Goal: Task Accomplishment & Management: Use online tool/utility

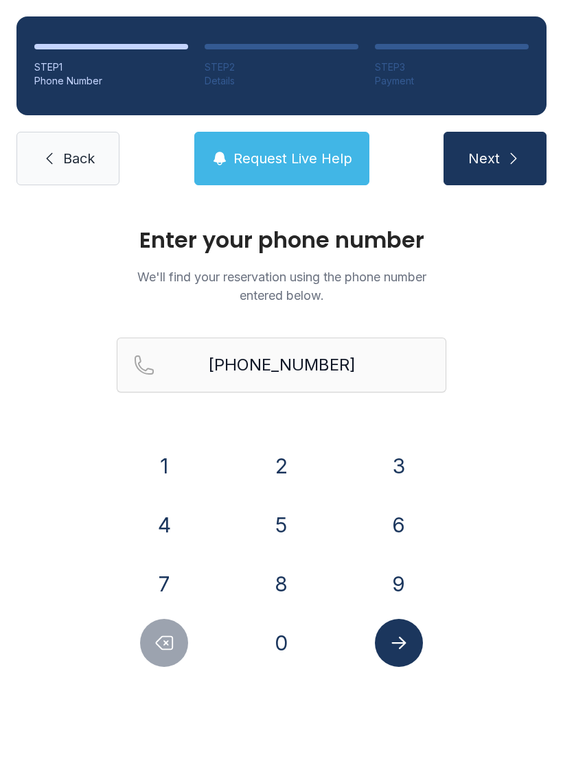
click at [409, 651] on button "Submit lookup form" at bounding box center [399, 643] width 48 height 48
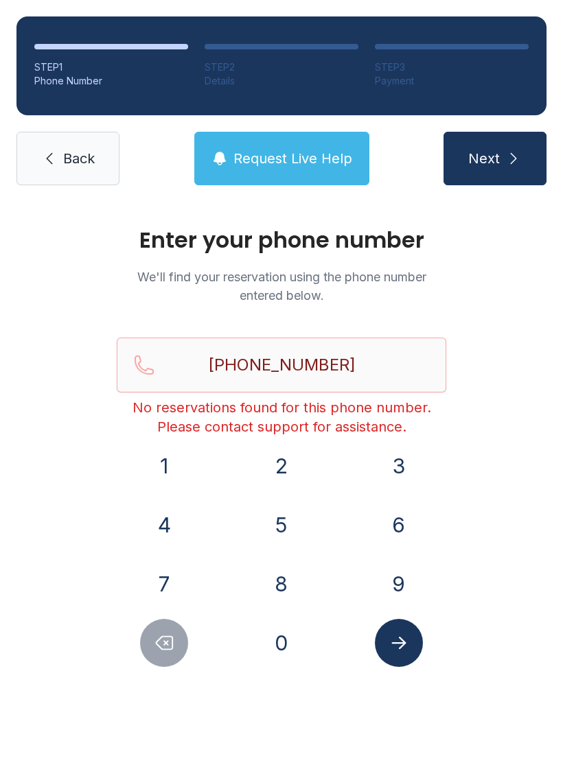
click at [166, 653] on button "Delete number" at bounding box center [164, 643] width 48 height 48
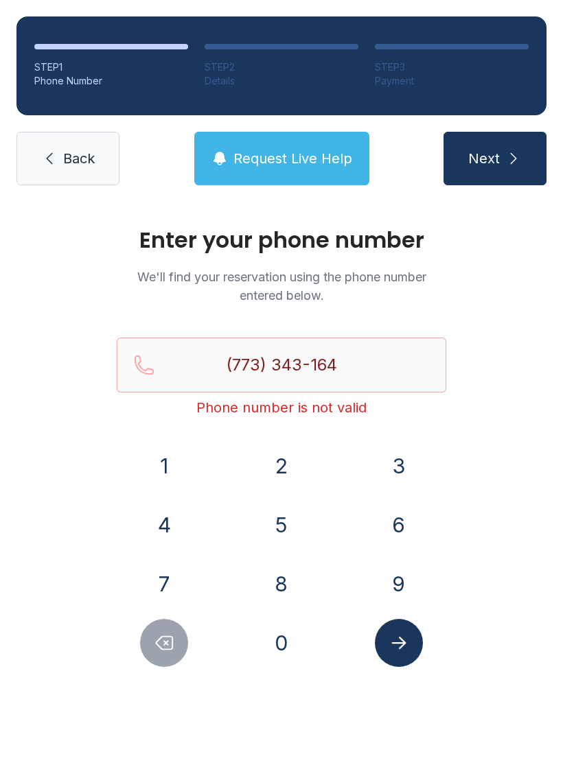
click at [171, 641] on icon "Delete number" at bounding box center [164, 643] width 21 height 21
click at [174, 659] on button "Delete number" at bounding box center [164, 643] width 48 height 48
click at [178, 634] on button "Delete number" at bounding box center [164, 643] width 48 height 48
click at [177, 633] on button "Delete number" at bounding box center [164, 643] width 48 height 48
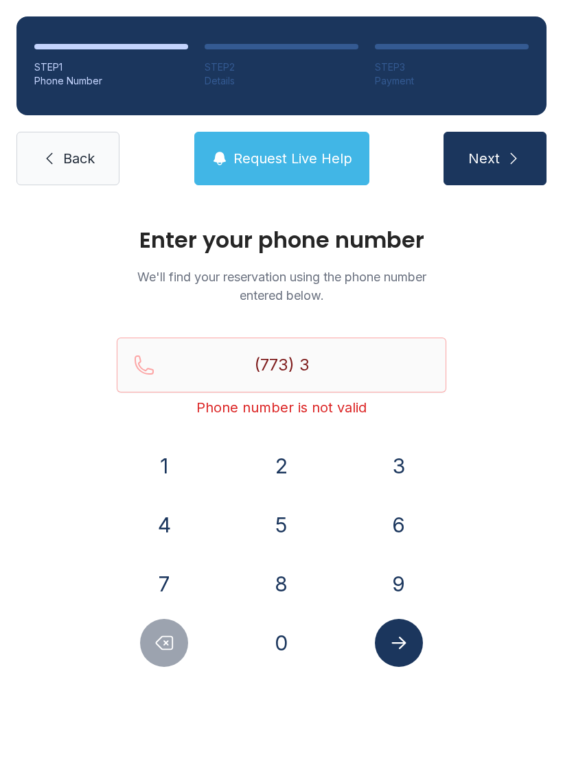
click at [174, 625] on button "Delete number" at bounding box center [164, 643] width 48 height 48
click at [189, 632] on div at bounding box center [164, 643] width 95 height 48
click at [189, 631] on div at bounding box center [164, 643] width 95 height 48
click at [193, 607] on div "7" at bounding box center [164, 584] width 95 height 48
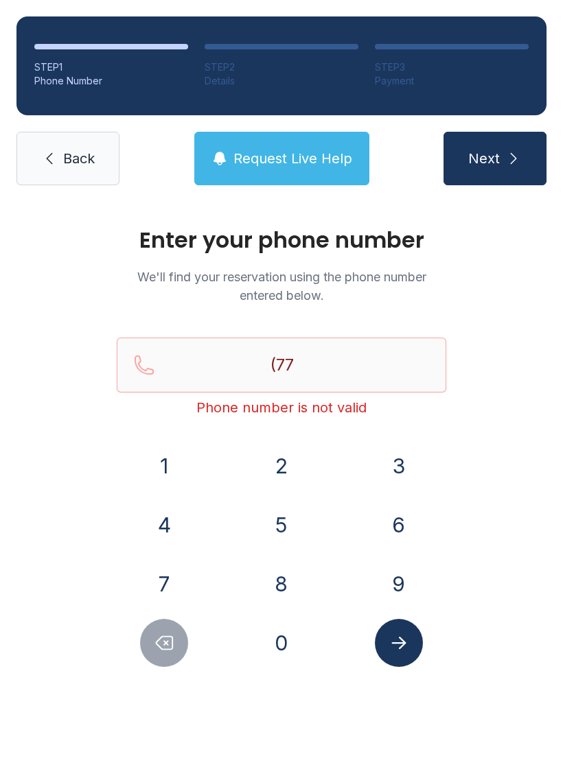
click at [191, 620] on div at bounding box center [164, 643] width 95 height 48
click at [170, 607] on button "7" at bounding box center [164, 584] width 48 height 48
click at [176, 642] on button "Delete number" at bounding box center [164, 643] width 48 height 48
click at [175, 642] on button "Delete number" at bounding box center [164, 643] width 48 height 48
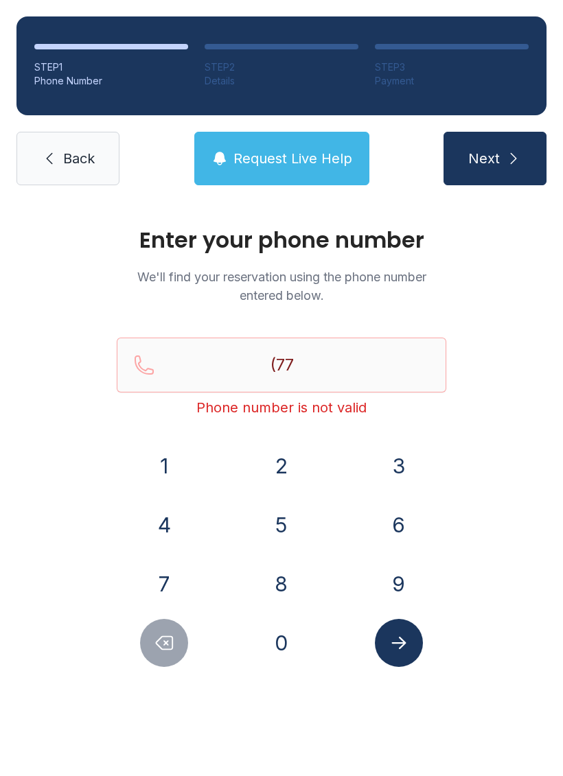
type input "(7"
click at [172, 649] on icon "Delete number" at bounding box center [164, 643] width 16 height 13
click at [172, 648] on icon "Delete number" at bounding box center [164, 643] width 21 height 21
click at [178, 644] on button "Delete number" at bounding box center [164, 643] width 48 height 48
click at [178, 643] on button "Delete number" at bounding box center [164, 643] width 48 height 48
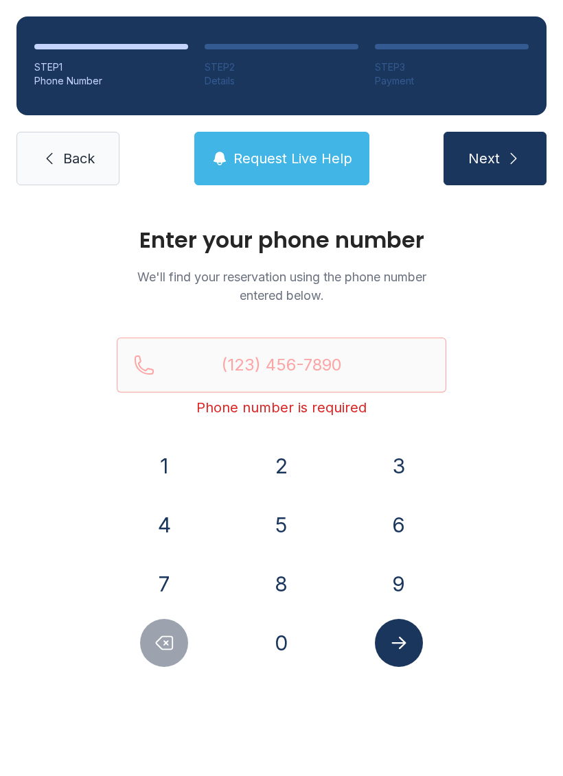
click at [404, 638] on icon "Submit lookup form" at bounding box center [398, 643] width 21 height 21
type input "("
click at [509, 510] on div "Enter your phone number We'll find your reservation using the phone number ente…" at bounding box center [281, 462] width 563 height 520
click at [409, 645] on button "Submit lookup form" at bounding box center [399, 643] width 48 height 48
type input "("
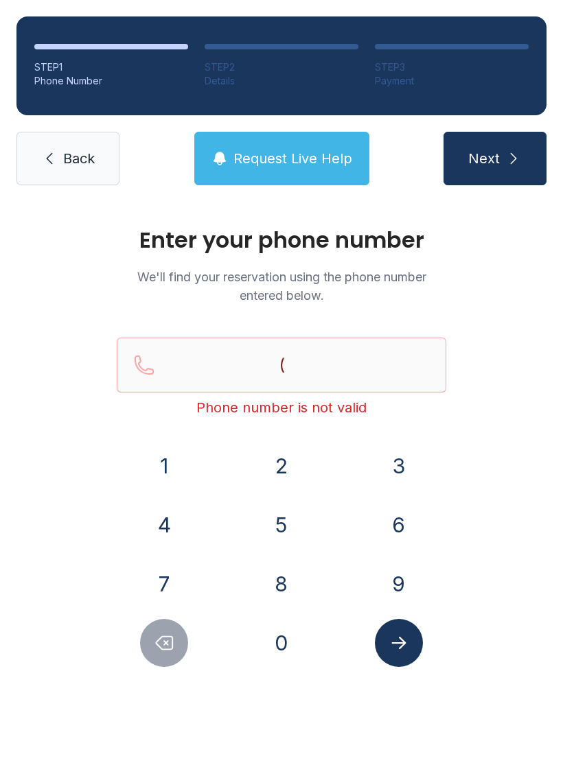
click at [505, 528] on div "Enter your phone number We'll find your reservation using the phone number ente…" at bounding box center [281, 462] width 563 height 520
click at [174, 648] on icon "Delete number" at bounding box center [164, 643] width 21 height 21
click at [167, 649] on icon "Delete number" at bounding box center [164, 643] width 16 height 13
click at [167, 649] on icon "Delete number" at bounding box center [164, 643] width 21 height 21
click at [154, 662] on button "Delete number" at bounding box center [164, 643] width 48 height 48
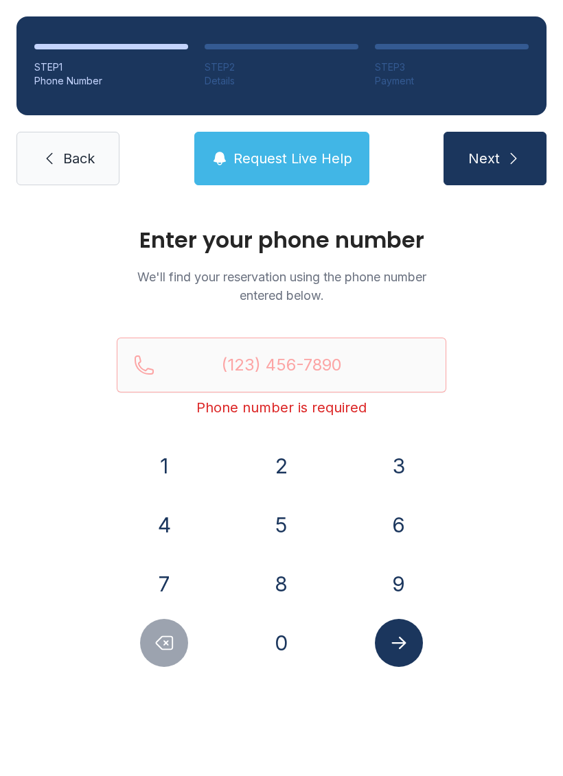
click at [154, 661] on button "Delete number" at bounding box center [164, 643] width 48 height 48
click at [161, 640] on icon "Delete number" at bounding box center [164, 643] width 21 height 21
click at [167, 636] on icon "Delete number" at bounding box center [164, 643] width 21 height 21
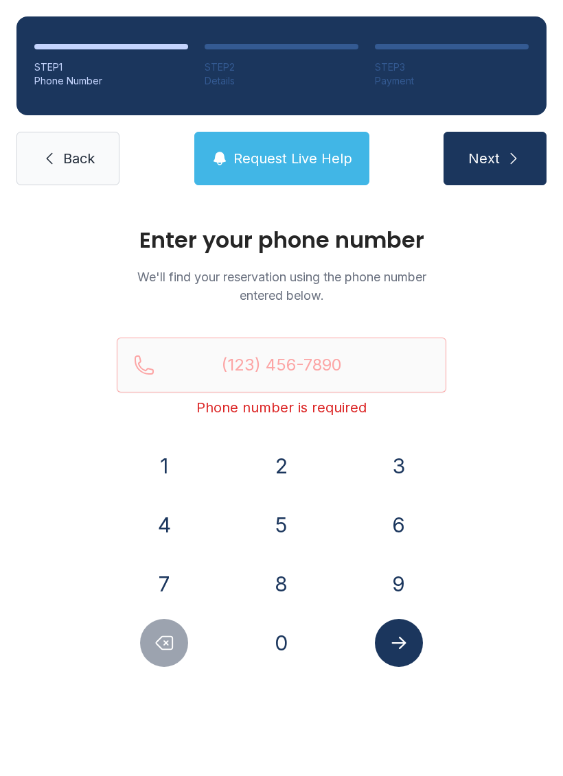
click at [165, 631] on button "Delete number" at bounding box center [164, 643] width 48 height 48
click at [164, 631] on button "Delete number" at bounding box center [164, 643] width 48 height 48
click at [156, 659] on button "Delete number" at bounding box center [164, 643] width 48 height 48
click at [159, 645] on icon "Delete number" at bounding box center [164, 643] width 21 height 21
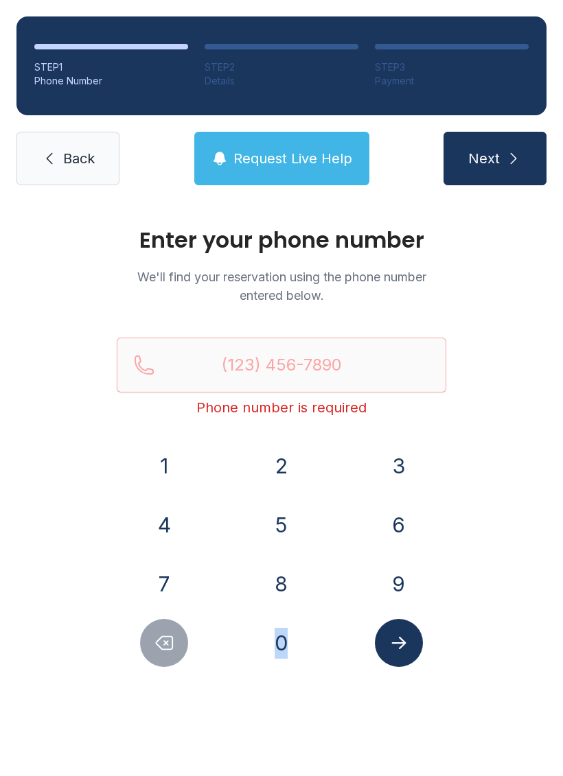
click at [164, 645] on icon "Delete number" at bounding box center [164, 643] width 16 height 13
click at [171, 647] on icon "Delete number" at bounding box center [164, 643] width 21 height 21
click at [164, 644] on icon "Delete number" at bounding box center [164, 643] width 21 height 21
click at [163, 644] on icon "Delete number" at bounding box center [164, 643] width 21 height 21
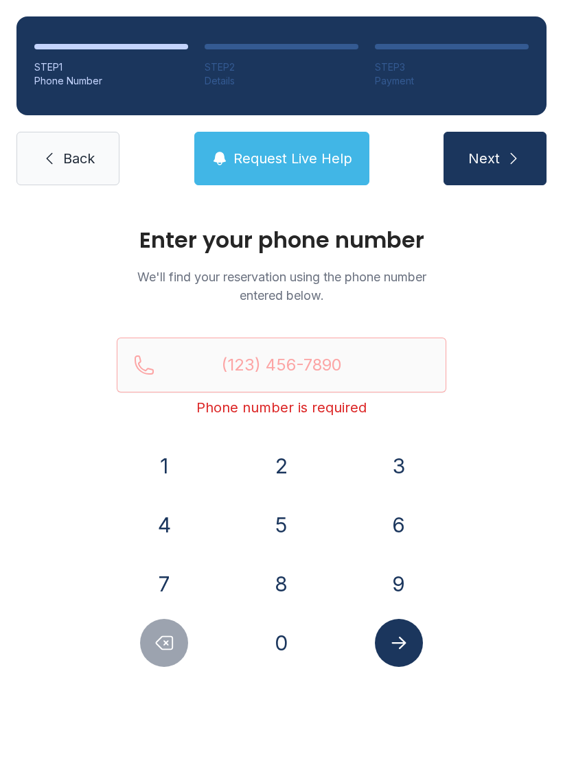
click at [163, 655] on button "Delete number" at bounding box center [164, 643] width 48 height 48
click at [163, 654] on button "Delete number" at bounding box center [164, 643] width 48 height 48
click at [159, 636] on icon "Delete number" at bounding box center [164, 643] width 21 height 21
click at [158, 636] on icon "Delete number" at bounding box center [164, 643] width 21 height 21
click at [75, 155] on span "Back" at bounding box center [79, 158] width 32 height 19
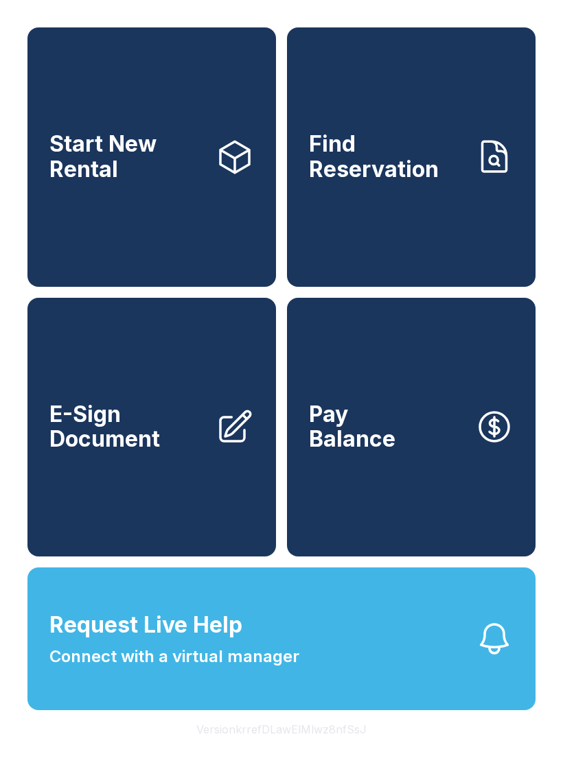
click at [75, 154] on link "Start New Rental" at bounding box center [151, 156] width 248 height 259
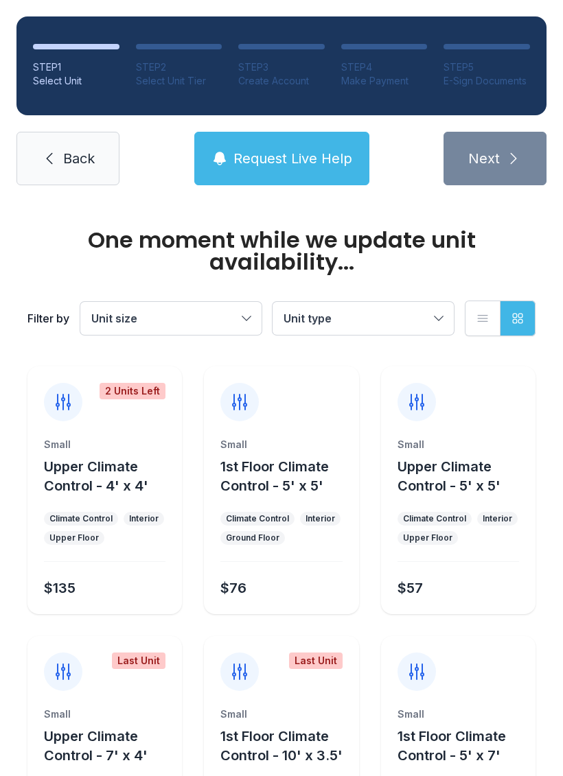
click at [63, 165] on span "Back" at bounding box center [79, 158] width 32 height 19
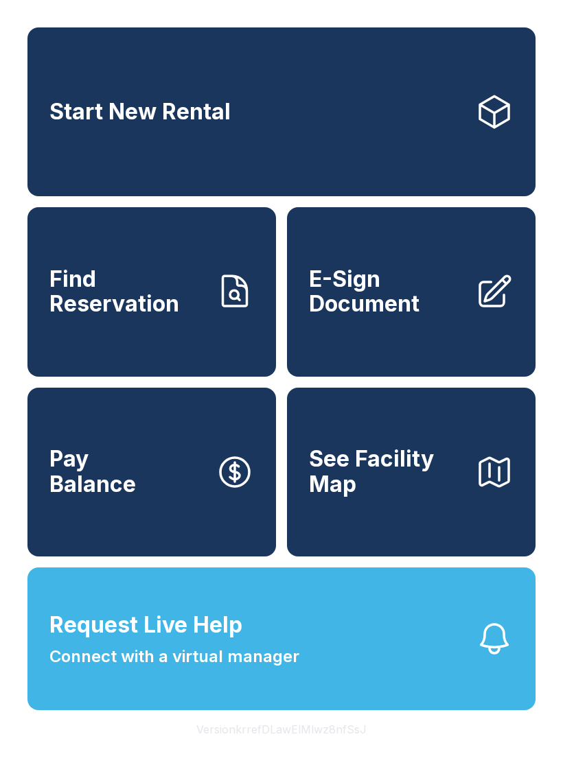
click at [62, 165] on link "Start New Rental" at bounding box center [281, 111] width 508 height 169
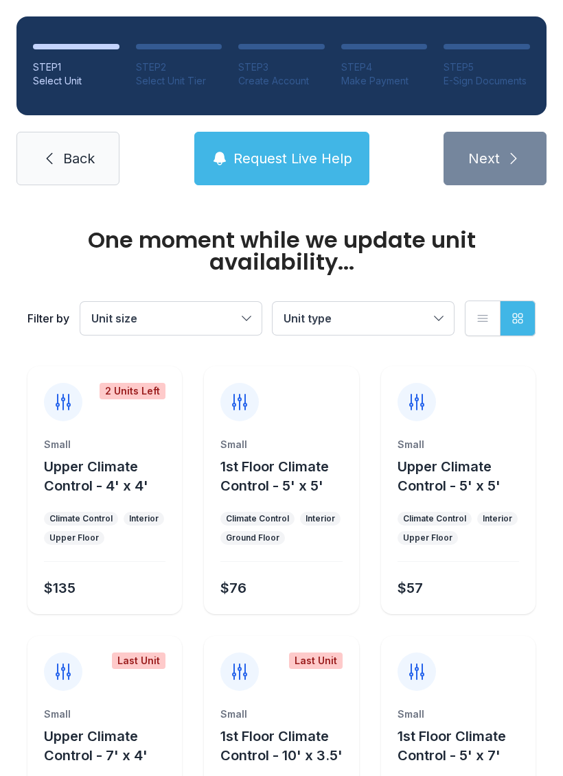
click at [86, 150] on span "Back" at bounding box center [79, 158] width 32 height 19
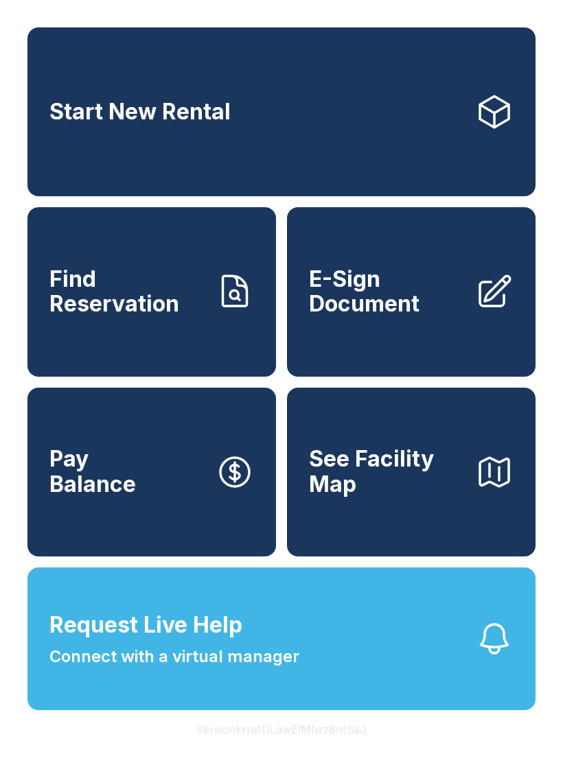
click at [406, 300] on span "E-Sign Document" at bounding box center [386, 292] width 155 height 50
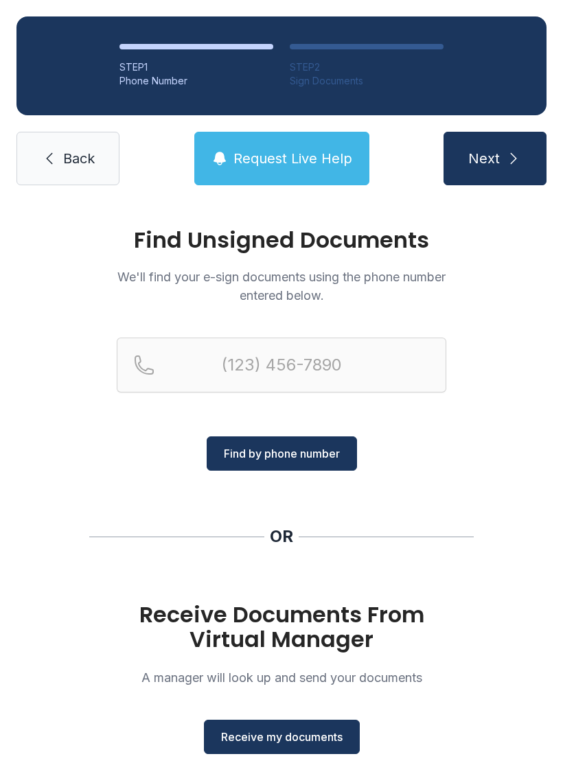
click at [279, 736] on span "Receive my documents" at bounding box center [281, 737] width 121 height 16
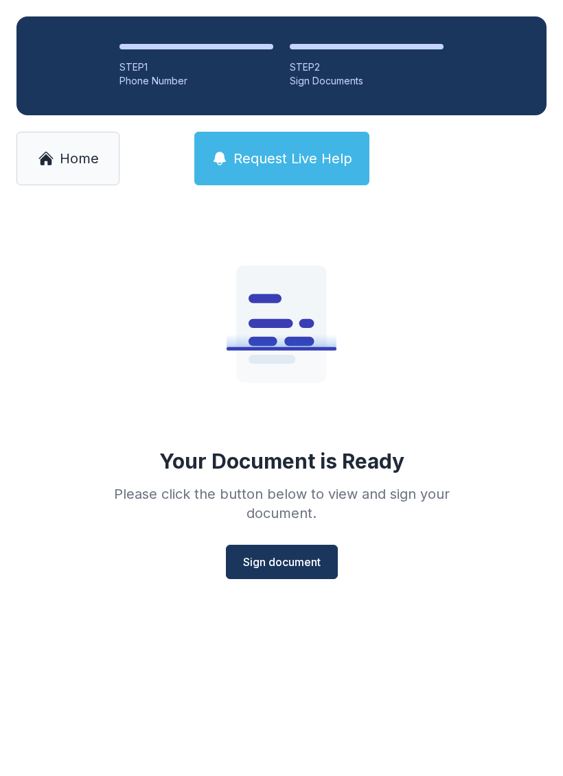
click at [286, 557] on span "Sign document" at bounding box center [282, 562] width 78 height 16
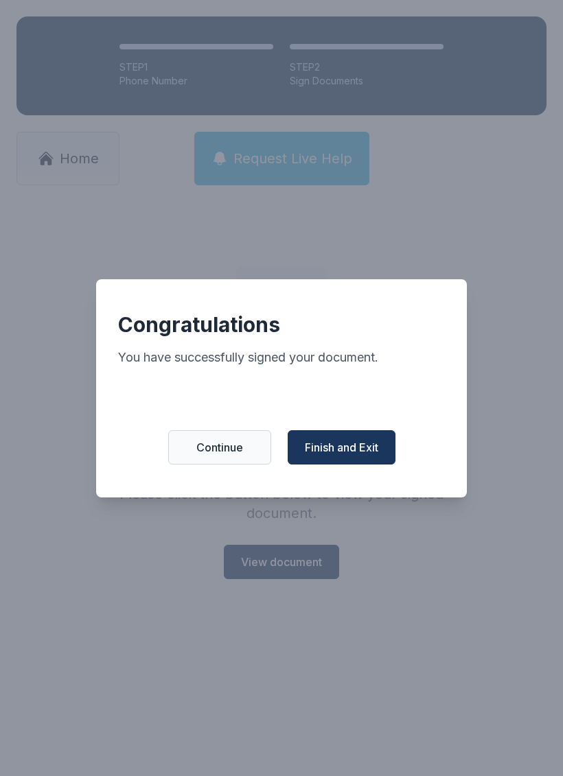
click at [331, 456] on span "Finish and Exit" at bounding box center [341, 447] width 73 height 16
